Goal: Contribute content: Contribute content

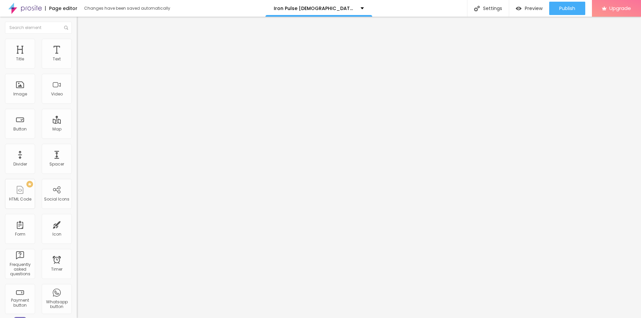
click at [77, 44] on li "Style" at bounding box center [115, 42] width 77 height 7
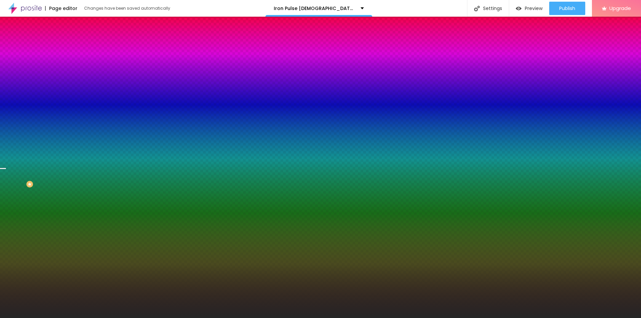
click at [77, 61] on span "Change image" at bounding box center [95, 59] width 36 height 6
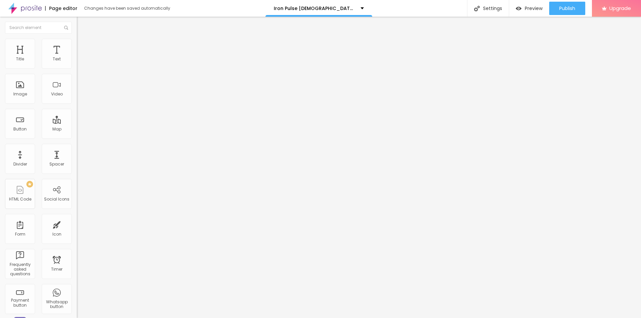
type input "19"
type input "20"
type input "21"
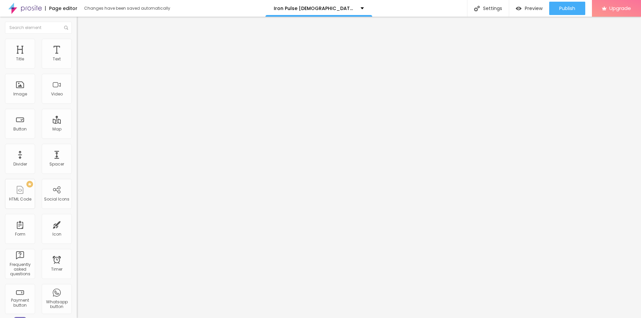
type input "21"
type input "22"
type input "23"
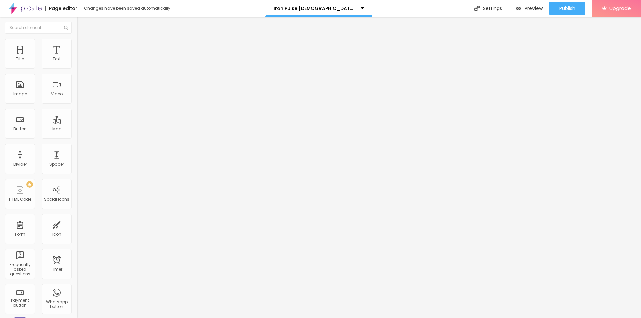
drag, startPoint x: 34, startPoint y: 64, endPoint x: 41, endPoint y: 66, distance: 7.0
type input "23"
click at [77, 123] on input "range" at bounding box center [98, 125] width 43 height 5
type input "30"
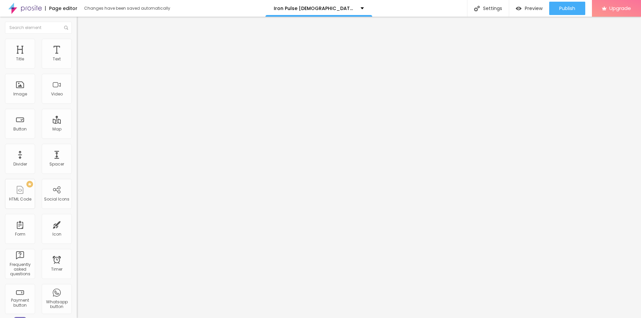
type input "32"
type input "33"
type input "34"
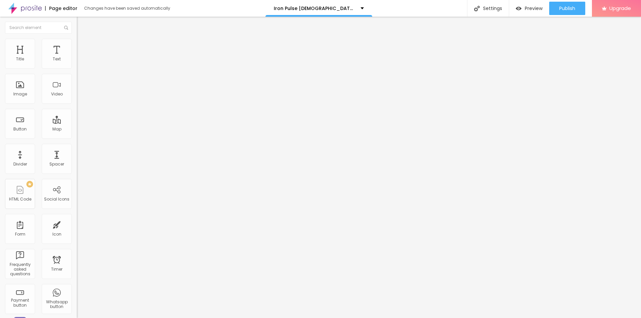
type input "34"
type input "35"
type input "36"
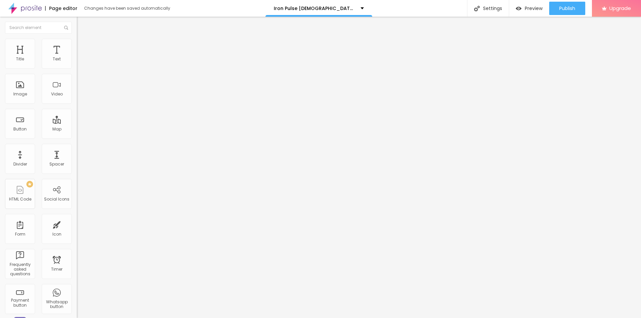
type input "37"
type input "39"
type input "40"
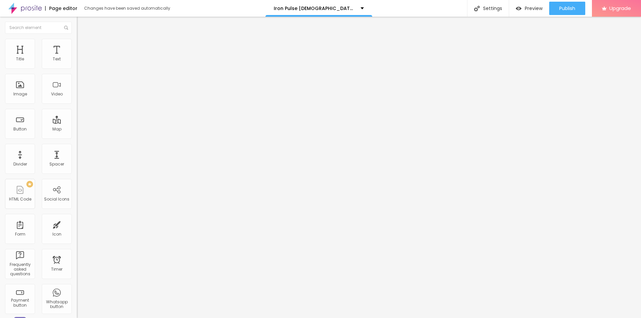
type input "40"
drag, startPoint x: 23, startPoint y: 141, endPoint x: 28, endPoint y: 142, distance: 5.4
type input "40"
click at [77, 158] on input "range" at bounding box center [98, 160] width 43 height 5
click at [18, 89] on div "Image" at bounding box center [20, 89] width 30 height 30
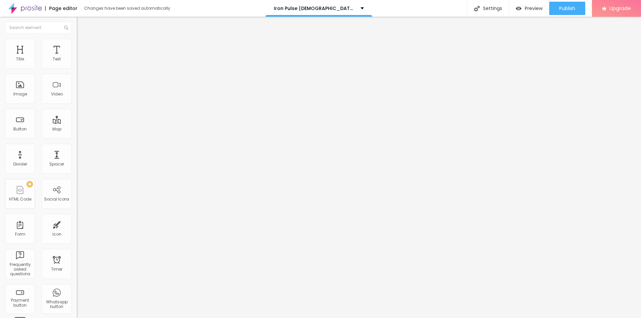
click at [77, 57] on span "Add image" at bounding box center [90, 55] width 27 height 6
click at [77, 67] on input "text" at bounding box center [117, 64] width 80 height 7
paste input "Iron Pulse [DEMOGRAPHIC_DATA][MEDICAL_DATA]"
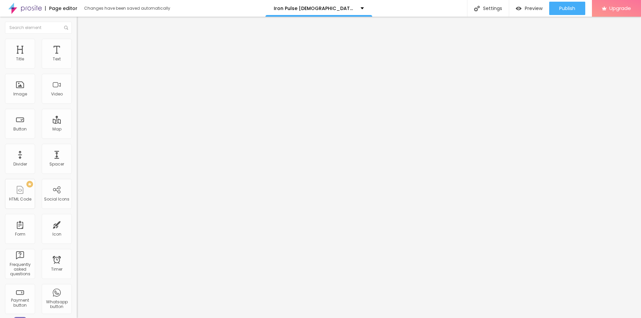
type input "Iron Pulse [DEMOGRAPHIC_DATA][MEDICAL_DATA]"
click at [77, 137] on input "https://" at bounding box center [117, 133] width 80 height 7
paste input "[DOMAIN_NAME][URL]"
type input "[URL][DOMAIN_NAME]"
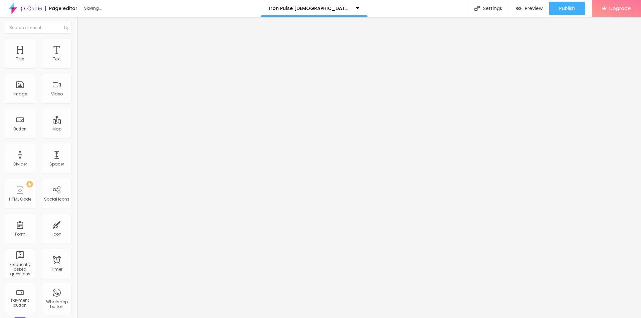
click at [77, 44] on li "Style" at bounding box center [115, 42] width 77 height 7
type input "95"
type input "90"
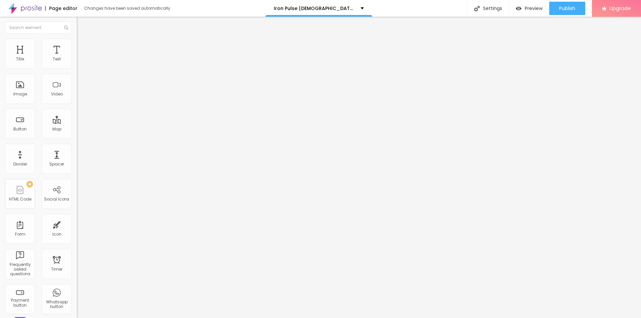
type input "90"
type input "80"
type input "75"
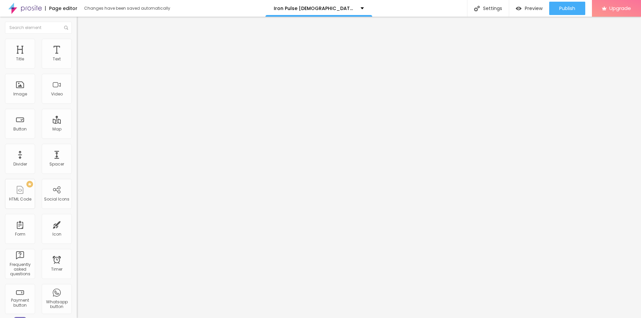
type input "70"
type input "65"
type input "60"
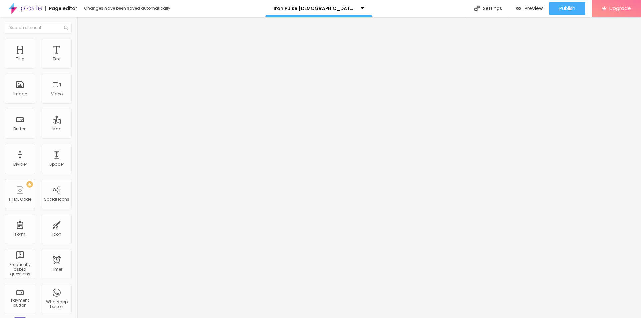
type input "60"
type input "55"
type input "50"
drag, startPoint x: 66, startPoint y: 70, endPoint x: 34, endPoint y: 72, distance: 32.1
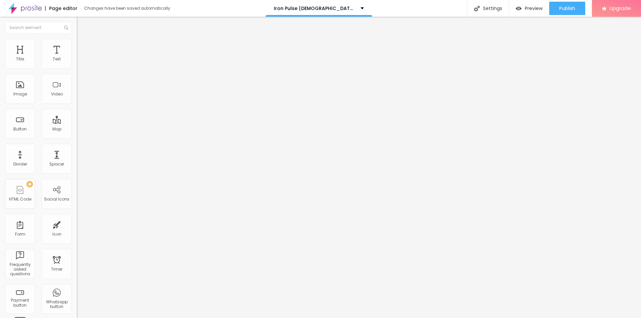
type input "50"
click at [77, 68] on input "range" at bounding box center [98, 65] width 43 height 5
click at [572, 8] on span "Publish" at bounding box center [567, 8] width 16 height 5
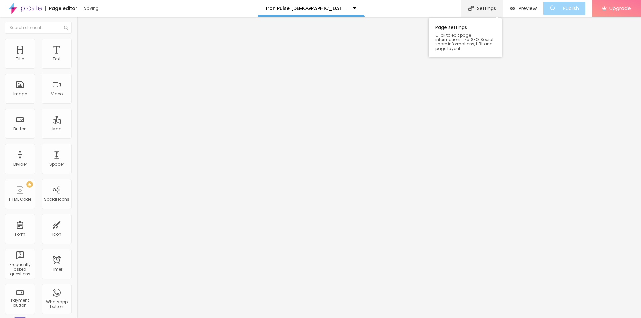
click at [485, 8] on div "Settings" at bounding box center [482, 8] width 42 height 17
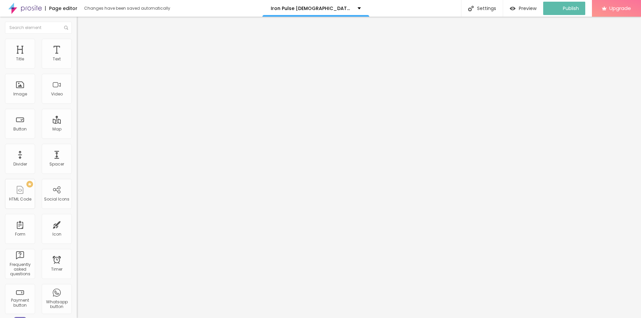
paste input "Iron Pulse [DEMOGRAPHIC_DATA][MEDICAL_DATA]"
paste input "(Official™)- How To Order?"
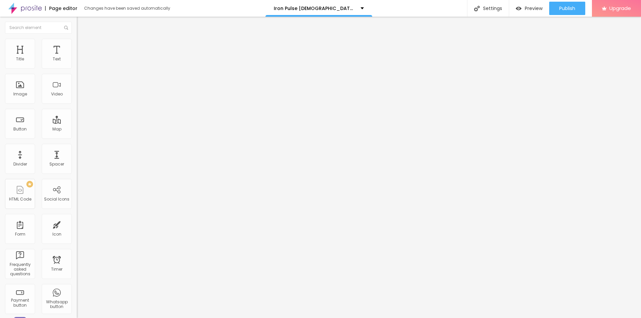
type input "Iron Pulse [DEMOGRAPHIC_DATA][MEDICAL_DATA] (Official™)- How To Order?"
paste textarea "Boost stamina, [MEDICAL_DATA] & performance naturally with Iron Pulse [DEMOGRAP…"
type textarea "Boost stamina, [MEDICAL_DATA] & performance naturally with Iron Pulse [DEMOGRAP…"
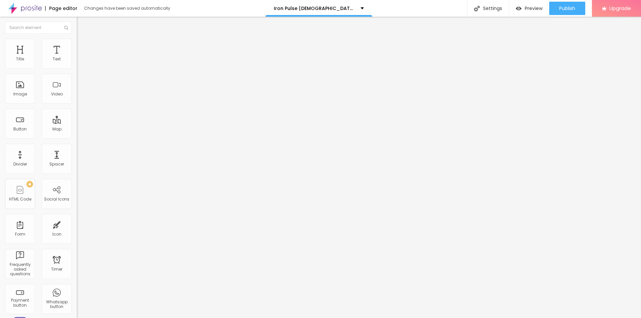
drag, startPoint x: 328, startPoint y: 156, endPoint x: 251, endPoint y: 154, distance: 76.4
paste textarea "Iron Pulse [DEMOGRAPHIC_DATA][MEDICAL_DATA]"
type textarea "Iron Pulse [DEMOGRAPHIC_DATA][MEDICAL_DATA]"
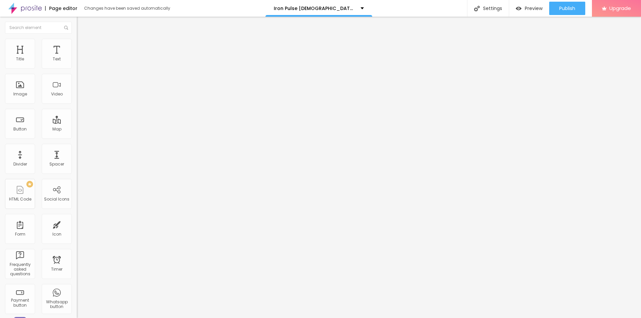
click at [555, 6] on button "Publish" at bounding box center [567, 8] width 36 height 13
click at [534, 45] on link "View page" at bounding box center [548, 46] width 60 height 4
